Goal: Register for event/course: Sign up to attend an event or enroll in a course

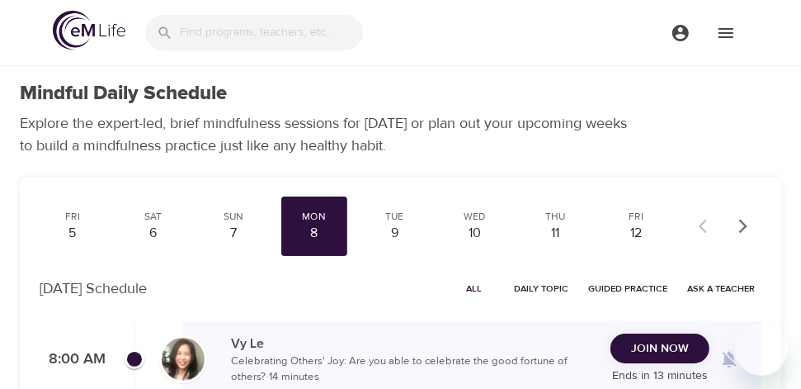
click at [699, 355] on button "Join Now" at bounding box center [660, 348] width 99 height 31
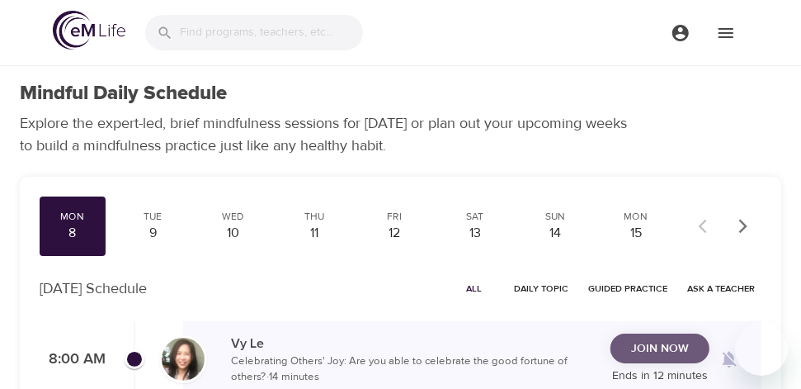
click at [651, 339] on span "Join Now" at bounding box center [660, 348] width 58 height 21
click at [663, 351] on span "Join Now" at bounding box center [660, 348] width 58 height 21
click at [642, 349] on span "Join Now" at bounding box center [660, 348] width 58 height 21
